Goal: Check status: Check status

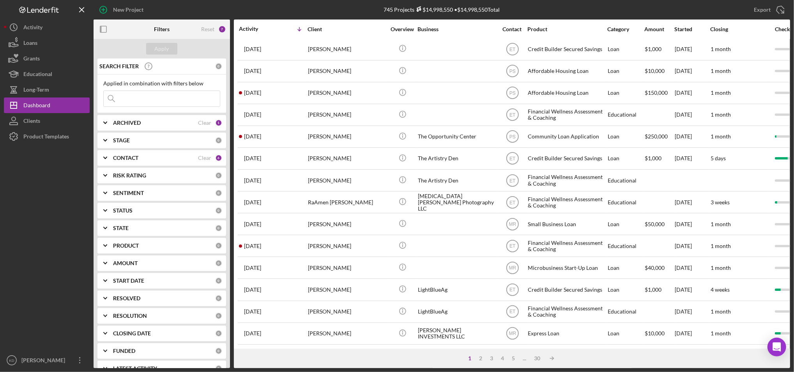
scroll to position [251, 0]
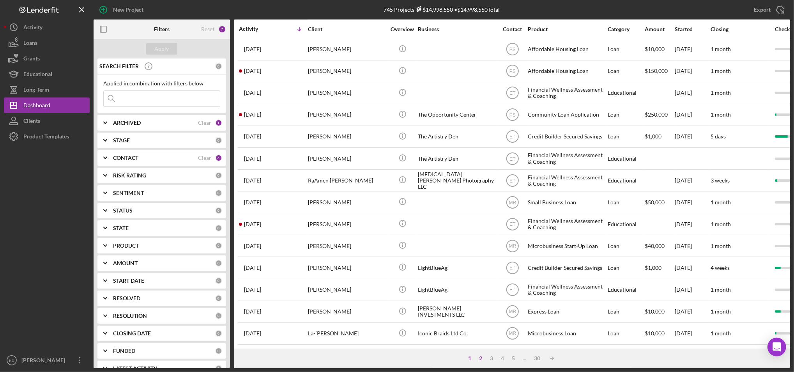
click at [479, 359] on div "2" at bounding box center [480, 358] width 11 height 6
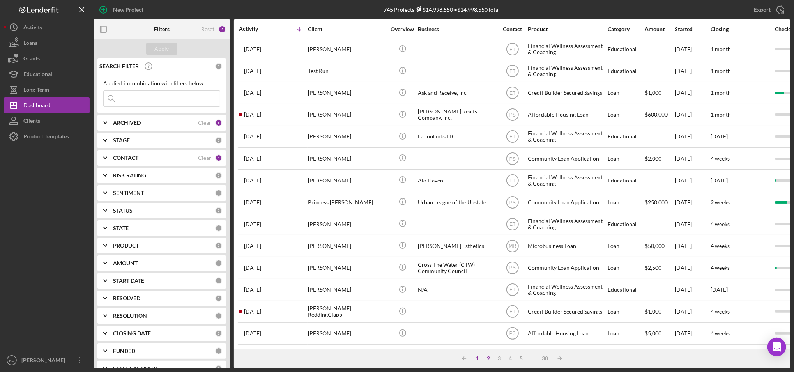
click at [479, 359] on div "1" at bounding box center [477, 358] width 11 height 6
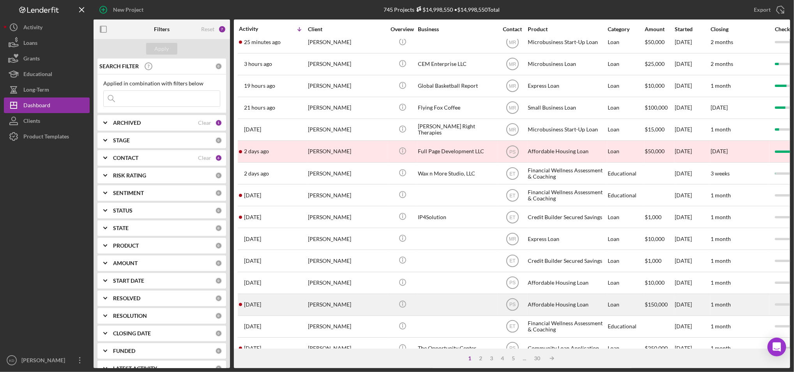
scroll to position [0, 0]
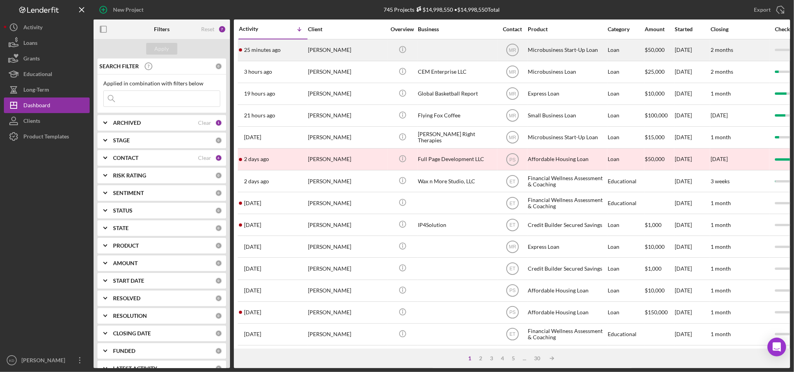
click at [337, 45] on div "[PERSON_NAME]" at bounding box center [347, 50] width 78 height 21
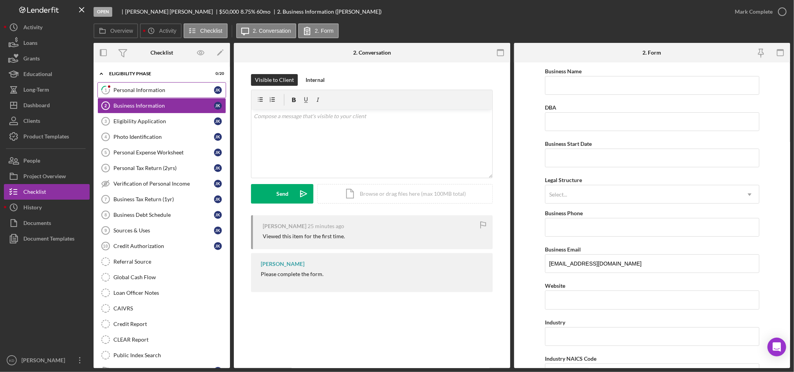
click at [163, 94] on link "1 Personal Information J K" at bounding box center [161, 90] width 129 height 16
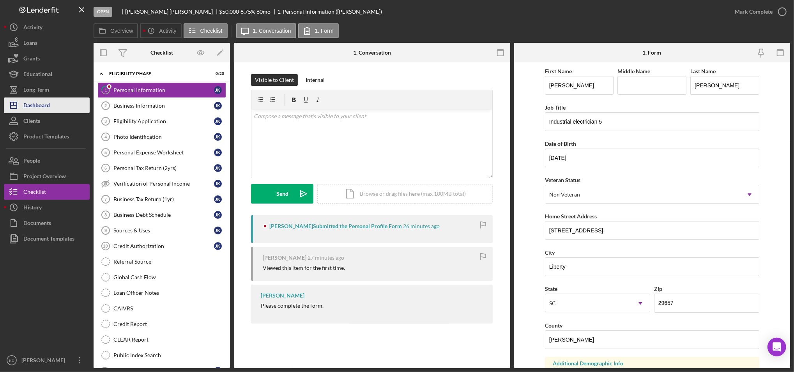
click at [55, 97] on button "Icon/Dashboard Dashboard" at bounding box center [47, 105] width 86 height 16
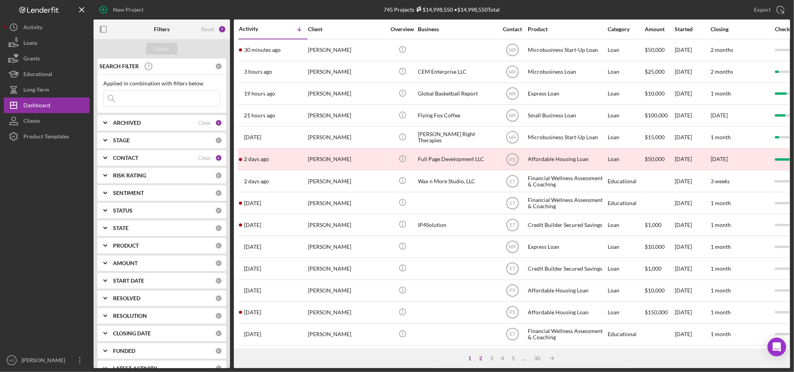
click at [480, 356] on div "2" at bounding box center [480, 358] width 11 height 6
